Goal: Information Seeking & Learning: Find specific fact

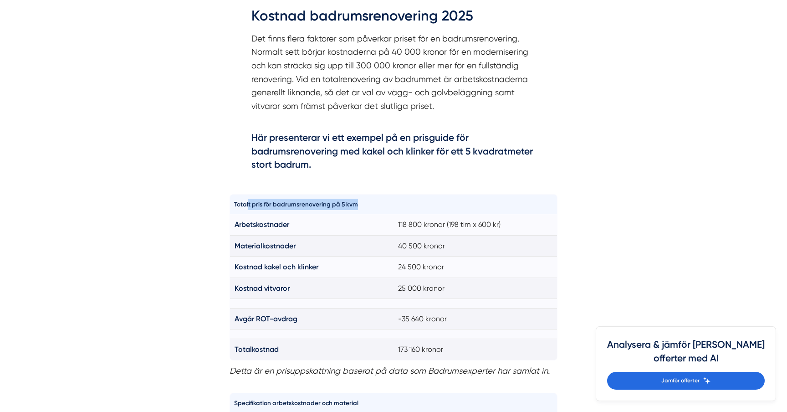
drag, startPoint x: 356, startPoint y: 203, endPoint x: 247, endPoint y: 204, distance: 108.3
click at [247, 204] on th "Totalt pris för badrumsrenovering på 5 kvm" at bounding box center [312, 204] width 164 height 20
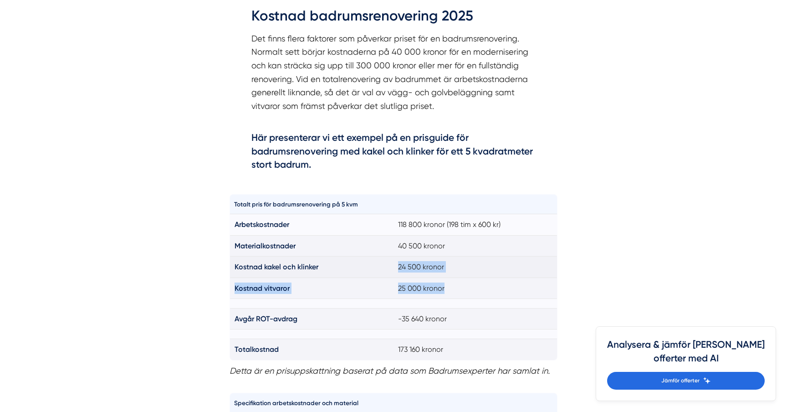
drag, startPoint x: 457, startPoint y: 291, endPoint x: 234, endPoint y: 274, distance: 224.1
click at [234, 274] on tbody "Arbetskostnader 118 800 kronor (198 tim x 600 kr) Materialkostnader 40 500 kron…" at bounding box center [393, 287] width 327 height 146
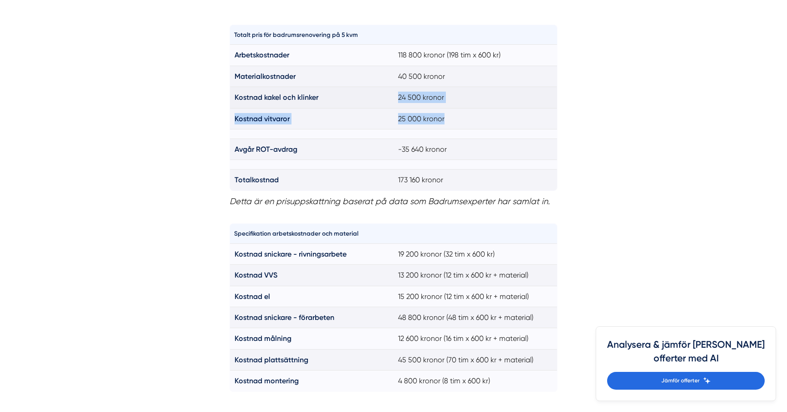
scroll to position [711, 0]
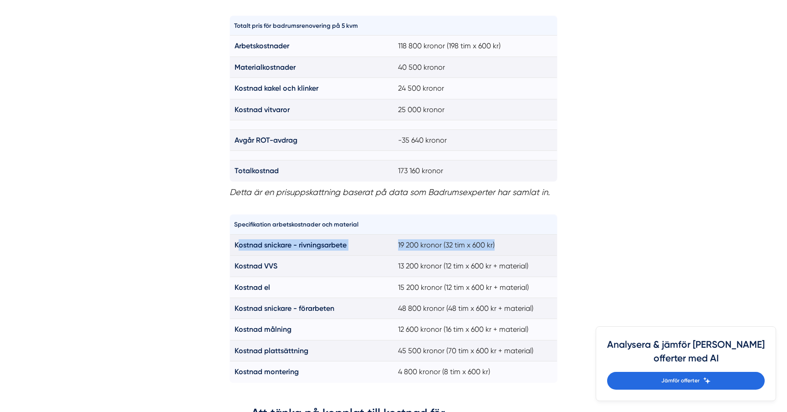
drag, startPoint x: 237, startPoint y: 247, endPoint x: 495, endPoint y: 242, distance: 258.1
click at [495, 242] on tr "Kostnad snickare - rivningsarbete 19 200 kronor (32 tim x 600 kr)" at bounding box center [393, 244] width 327 height 21
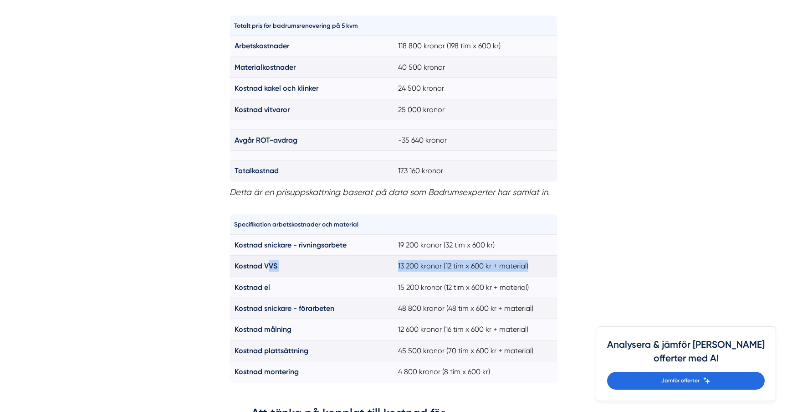
drag, startPoint x: 540, startPoint y: 268, endPoint x: 270, endPoint y: 263, distance: 269.5
click at [270, 263] on tr "Kostnad VVS 13 200 kronor (12 tim x 600 kr + material)" at bounding box center [393, 265] width 327 height 21
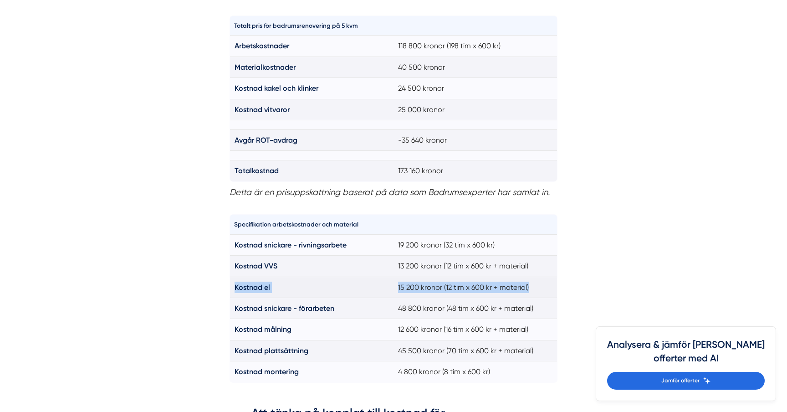
drag, startPoint x: 533, startPoint y: 284, endPoint x: 246, endPoint y: 278, distance: 287.3
click at [246, 278] on tr "Kostnad el 15 200 kronor (12 tim x 600 kr + material)" at bounding box center [393, 286] width 327 height 21
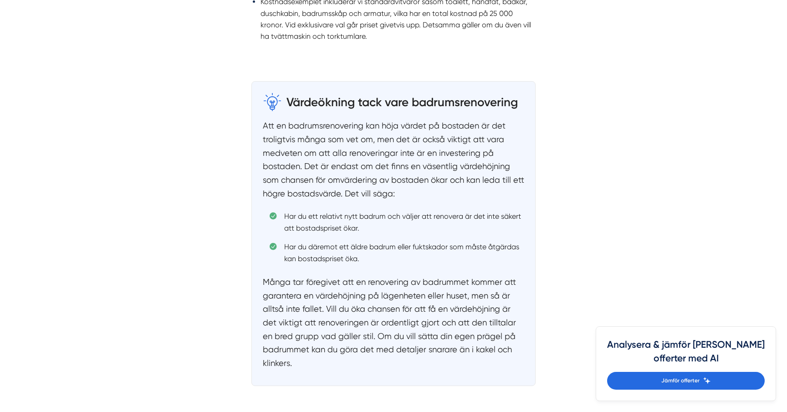
scroll to position [1309, 0]
